Goal: Transaction & Acquisition: Purchase product/service

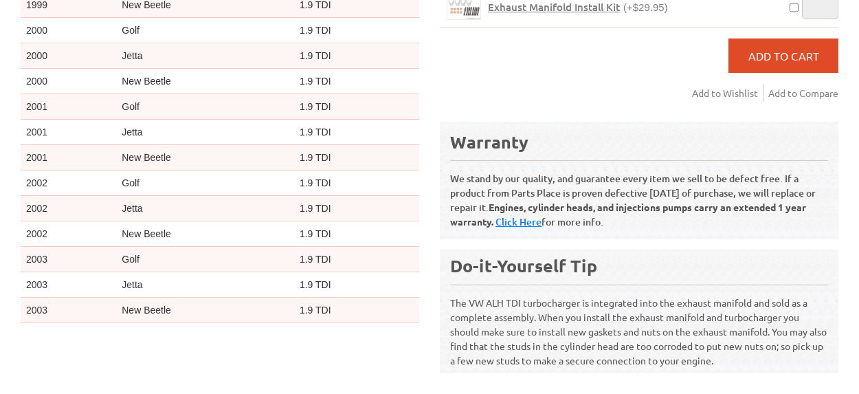
scroll to position [619, 0]
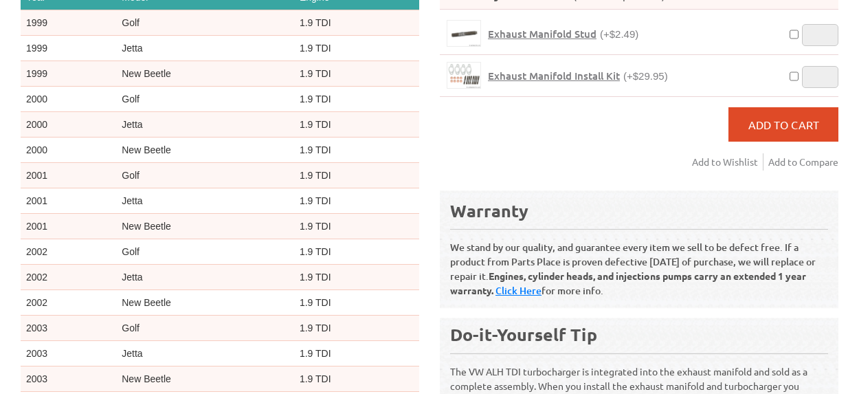
click at [550, 69] on span "Exhaust Manifold Install Kit" at bounding box center [554, 76] width 132 height 14
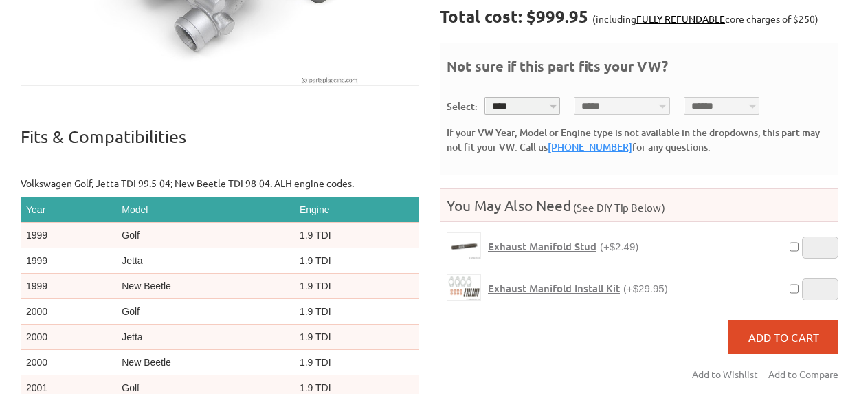
scroll to position [61, 0]
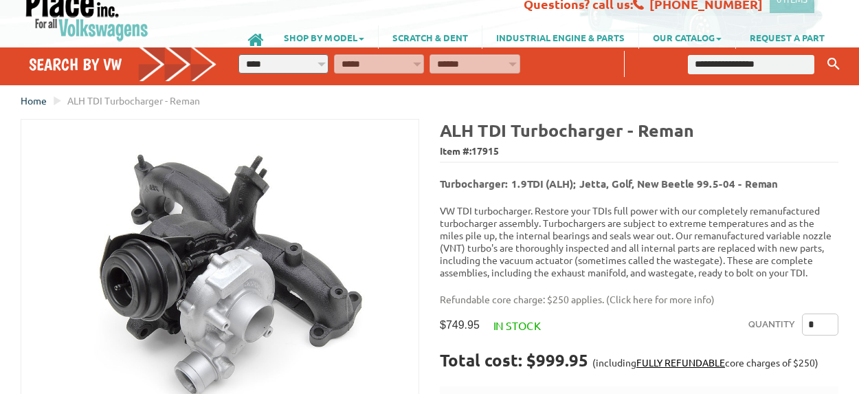
click at [45, 102] on span "Home" at bounding box center [34, 100] width 26 height 12
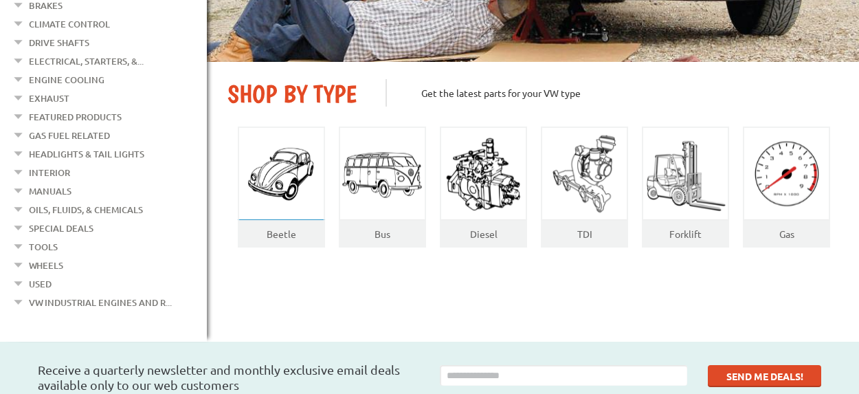
scroll to position [275, 0]
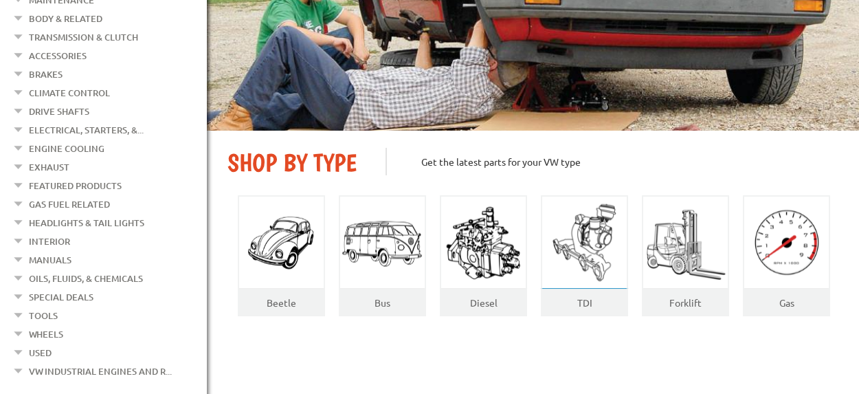
click at [606, 247] on img at bounding box center [584, 243] width 85 height 88
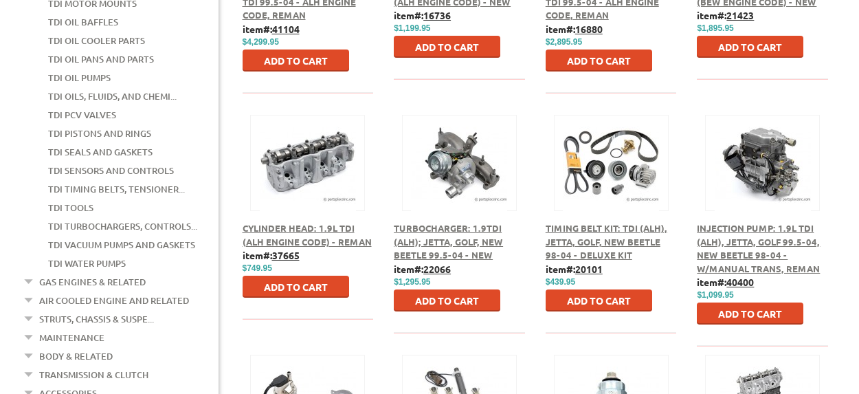
scroll to position [619, 0]
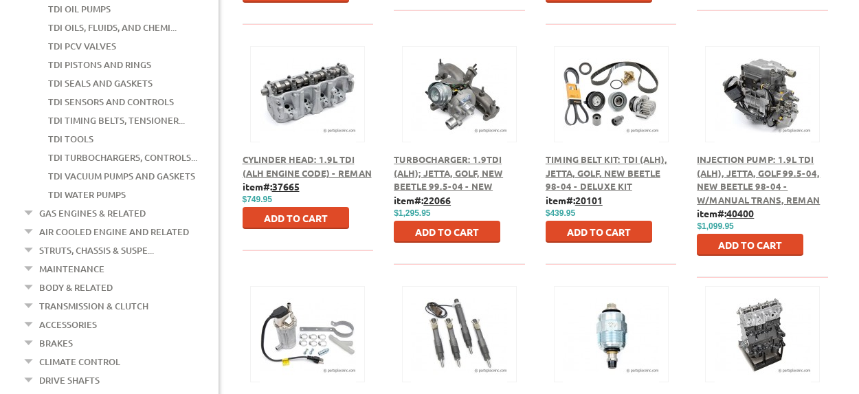
click at [463, 160] on span "Turbocharger: 1.9TDI (ALH); Jetta, Golf, New Beetle 99.5-04 - New" at bounding box center [448, 172] width 109 height 38
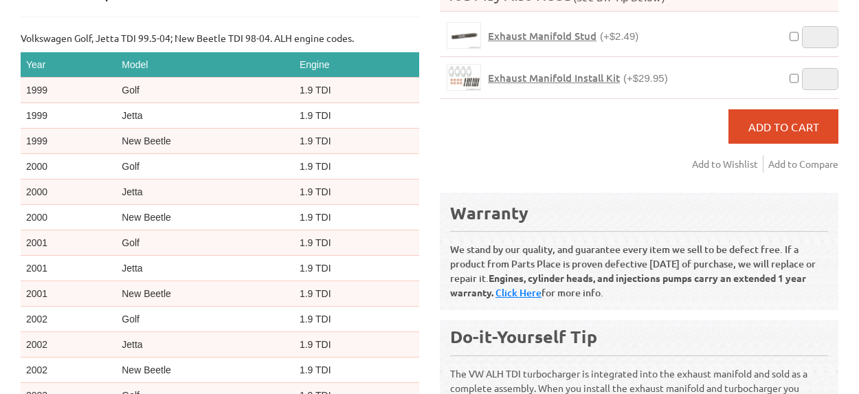
scroll to position [619, 0]
